Goal: Information Seeking & Learning: Learn about a topic

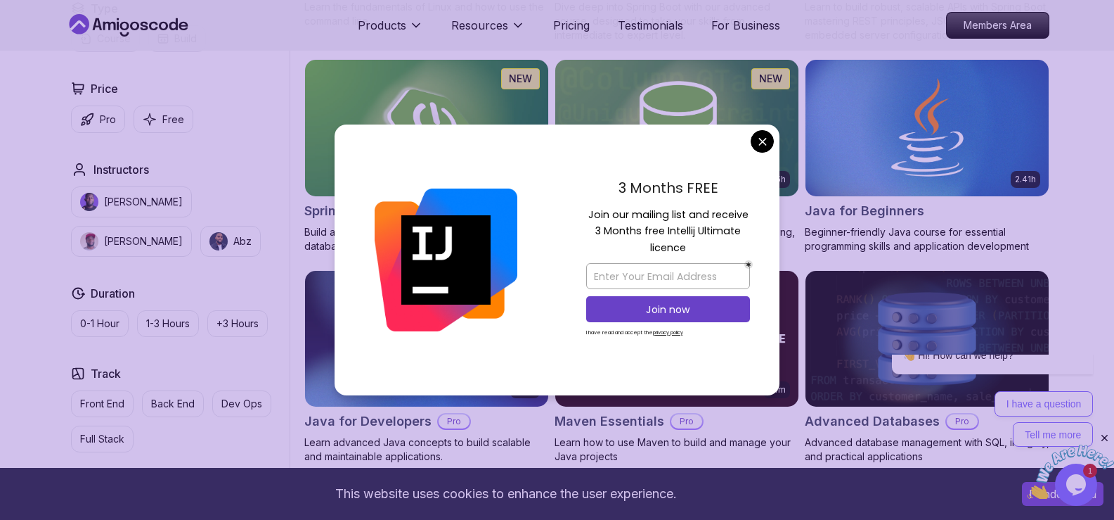
scroll to position [610, 0]
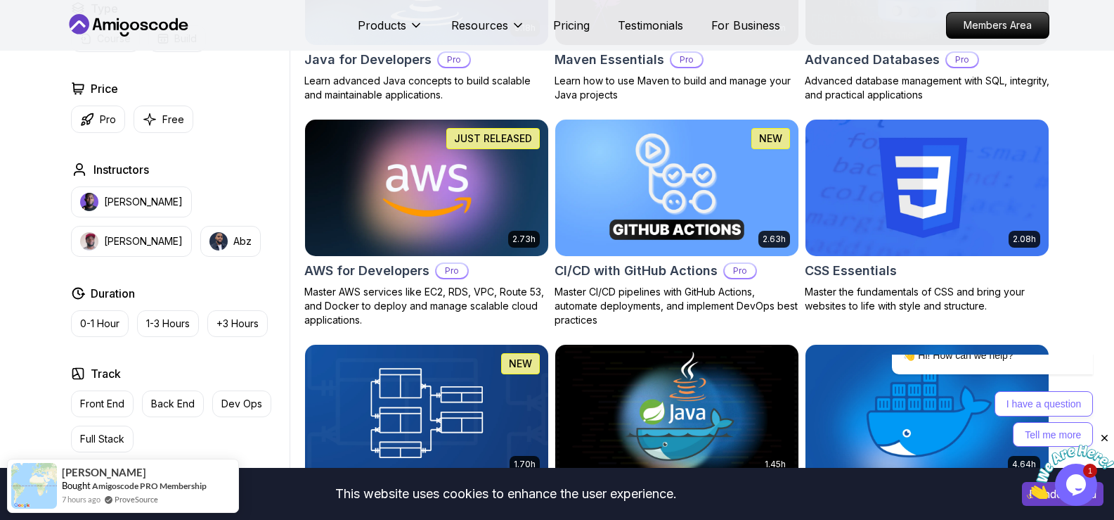
scroll to position [1031, 0]
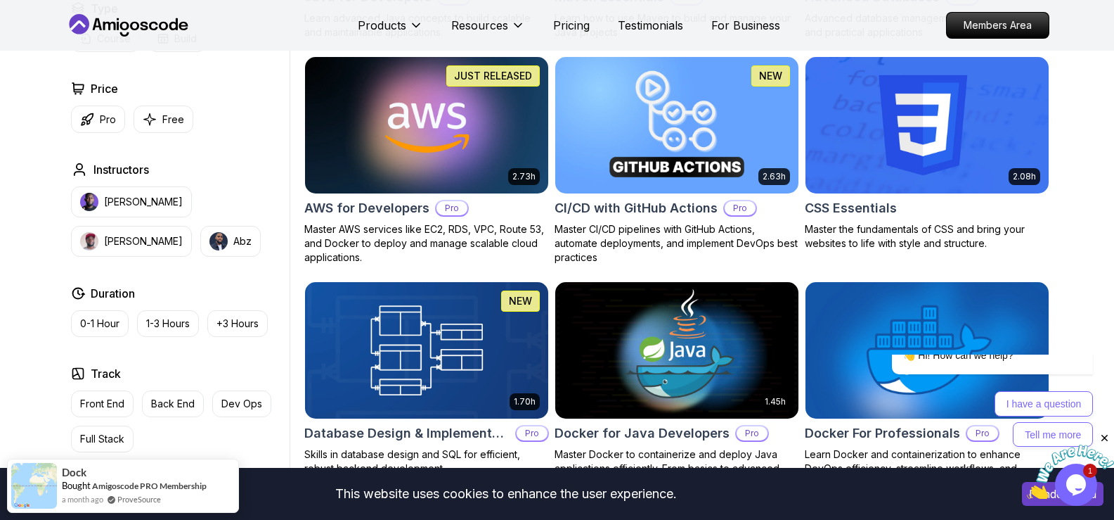
click at [1071, 480] on img at bounding box center [1070, 472] width 87 height 56
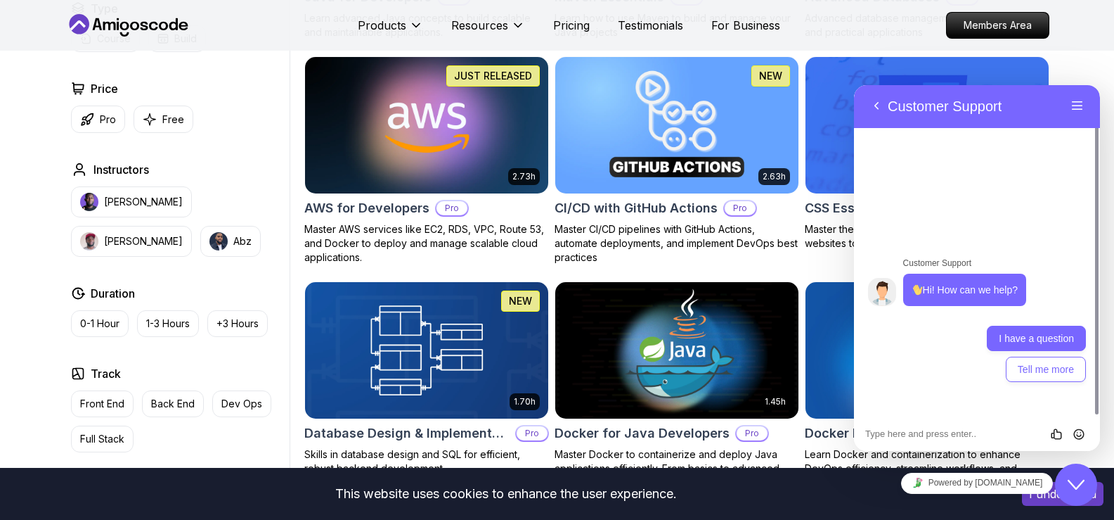
click at [1031, 338] on button "I have a question" at bounding box center [1036, 338] width 99 height 25
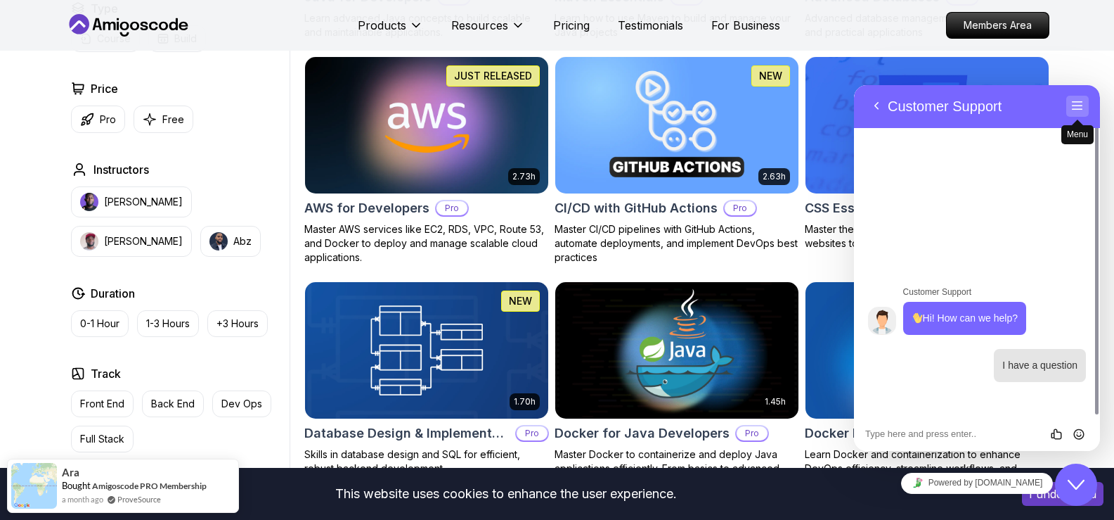
click at [1079, 111] on button "Menu" at bounding box center [1078, 106] width 23 height 21
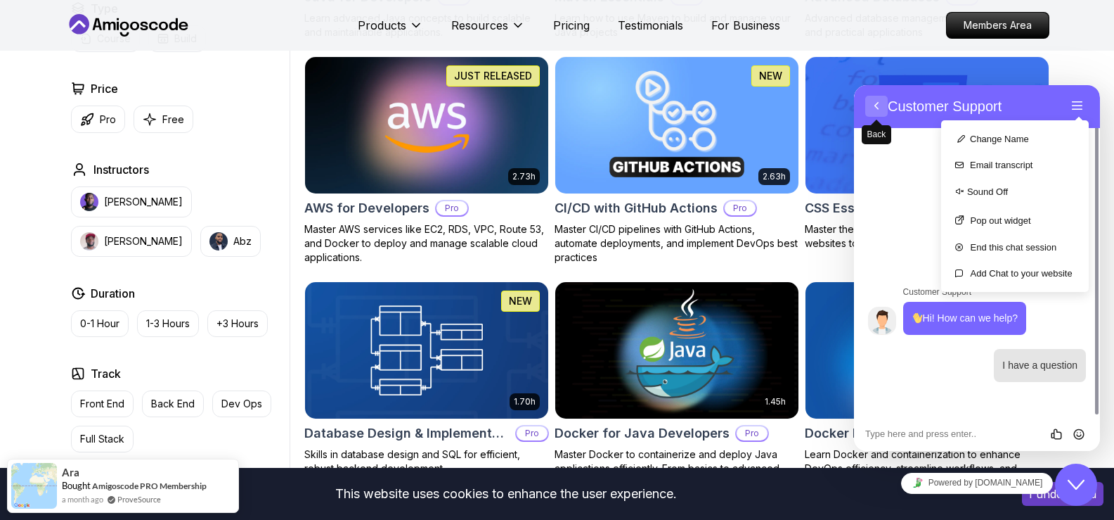
click at [875, 106] on button "Back" at bounding box center [877, 106] width 23 height 21
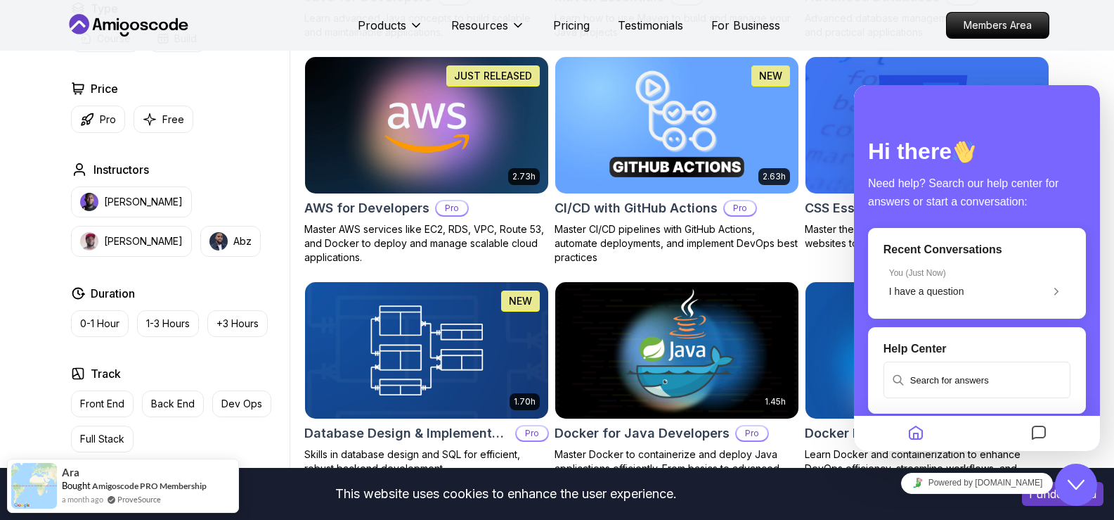
click at [1079, 484] on icon "$i18n('chat', 'chat_widget')" at bounding box center [1076, 485] width 17 height 10
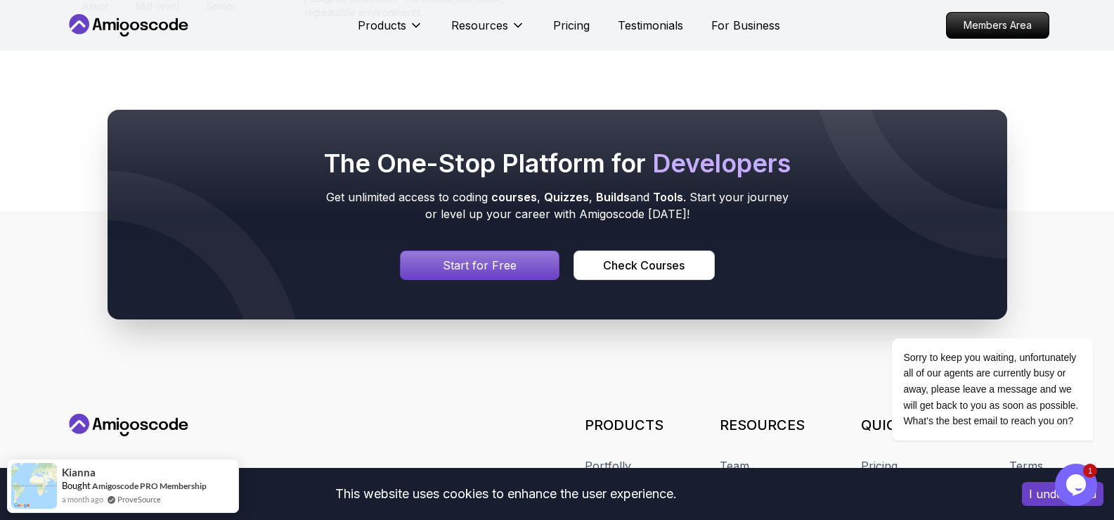
scroll to position [3974, 0]
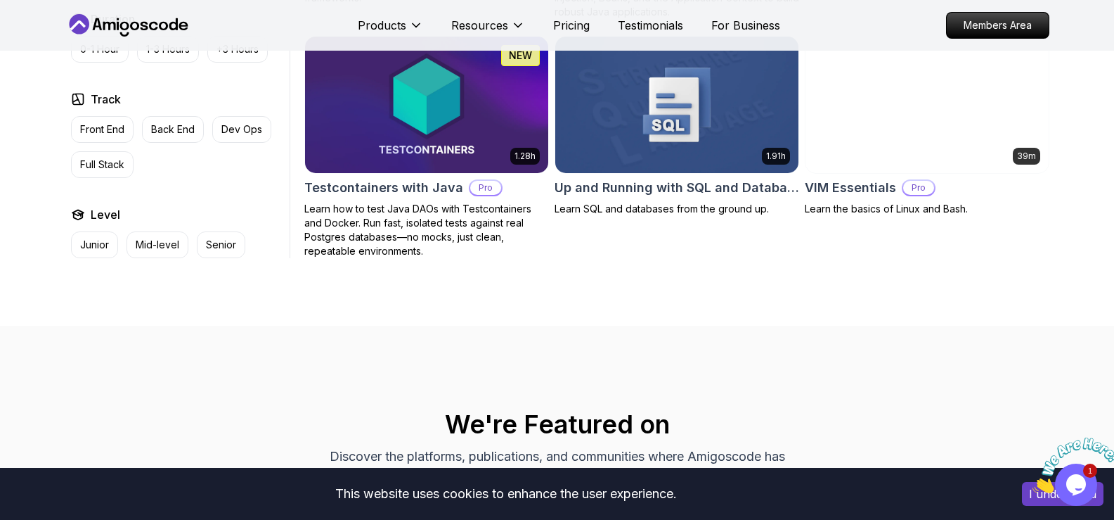
scroll to position [3797, 0]
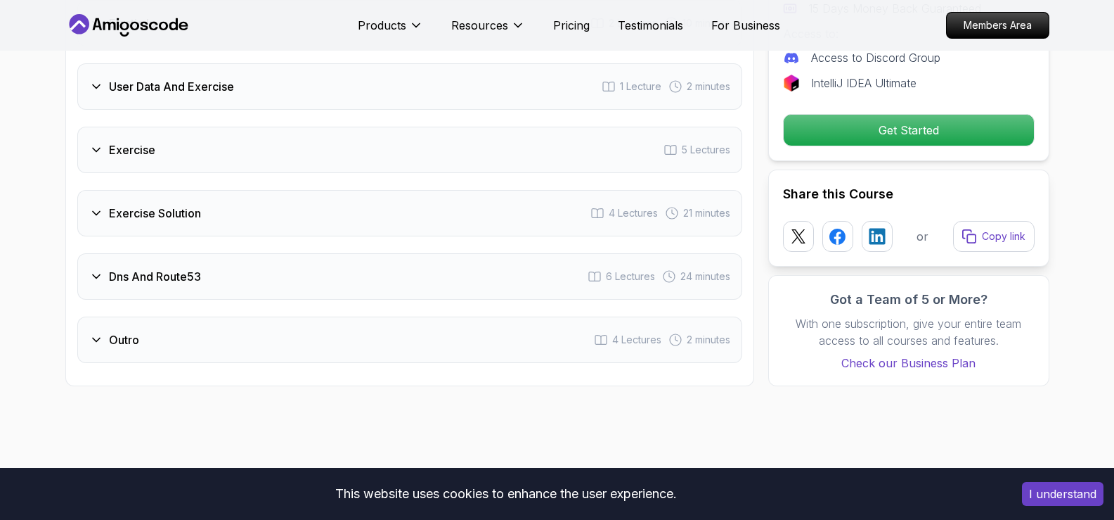
scroll to position [2438, 0]
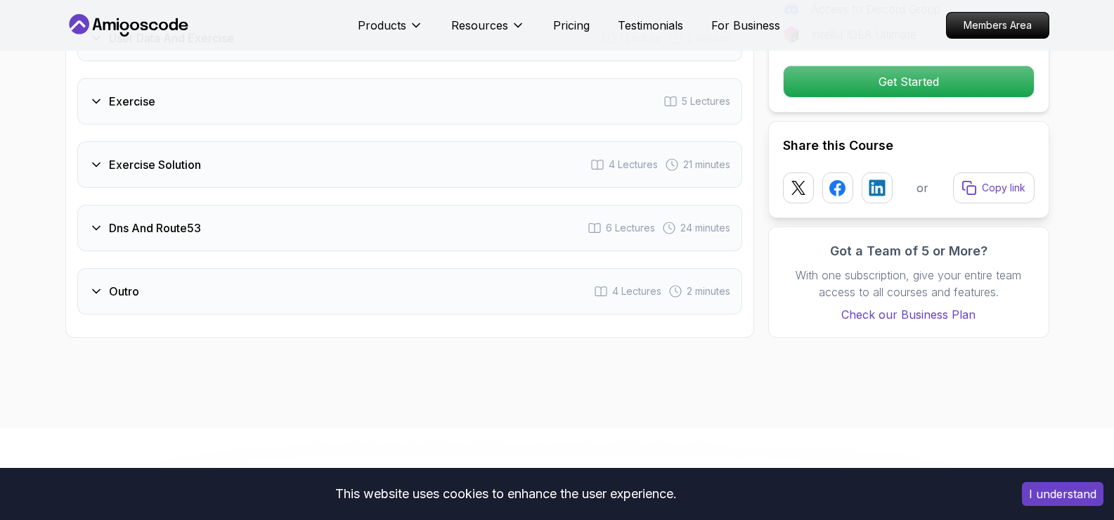
click at [92, 225] on icon at bounding box center [96, 228] width 14 height 14
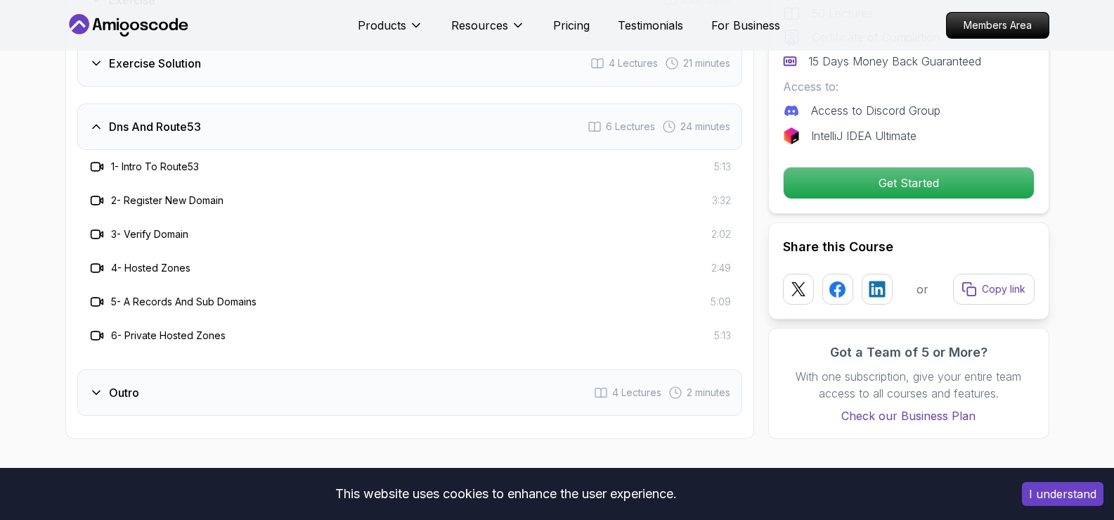
scroll to position [2337, 0]
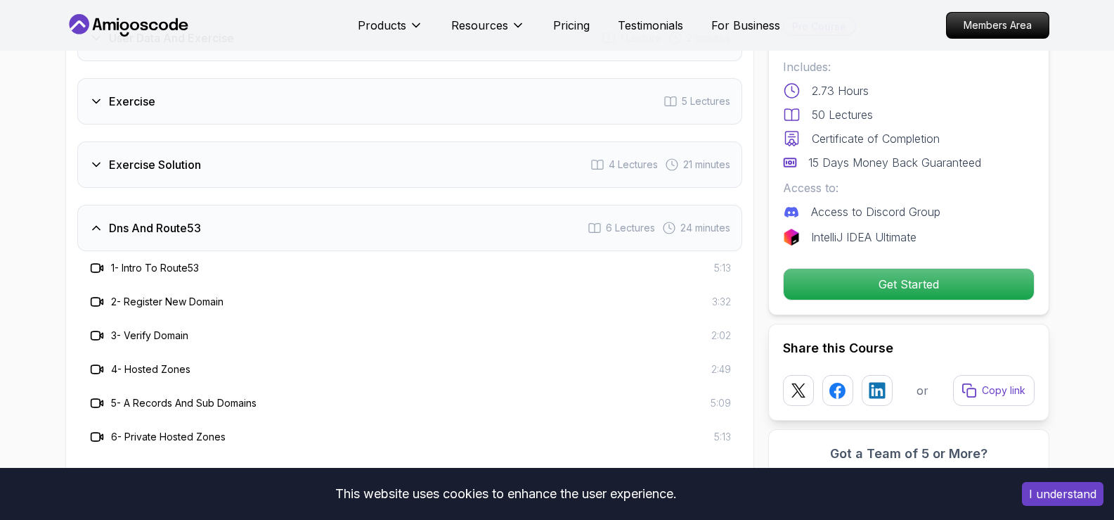
click at [92, 225] on icon at bounding box center [96, 228] width 14 height 14
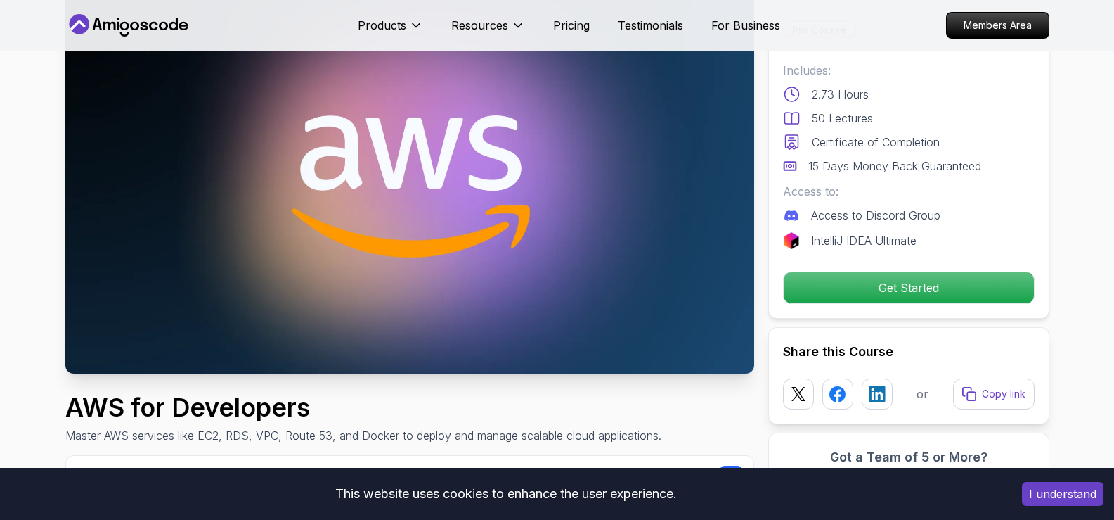
scroll to position [0, 0]
